Goal: Find specific page/section: Find specific page/section

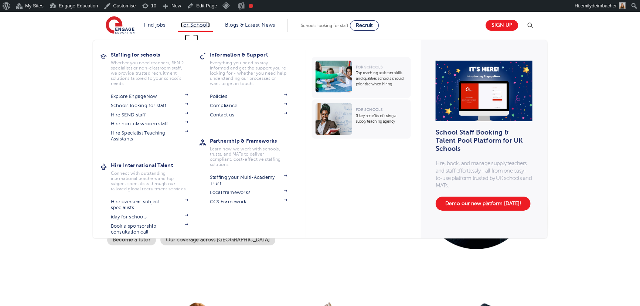
click at [189, 23] on link "For Schools" at bounding box center [195, 25] width 29 height 6
